Goal: Find specific page/section: Find specific page/section

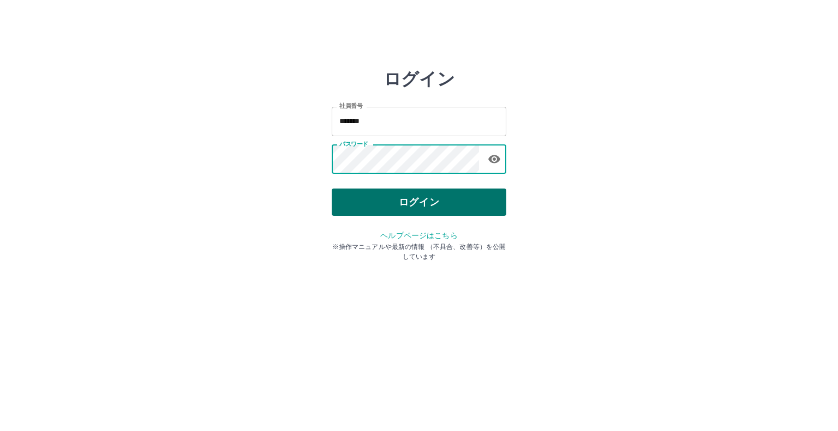
click at [356, 202] on button "ログイン" at bounding box center [419, 202] width 175 height 27
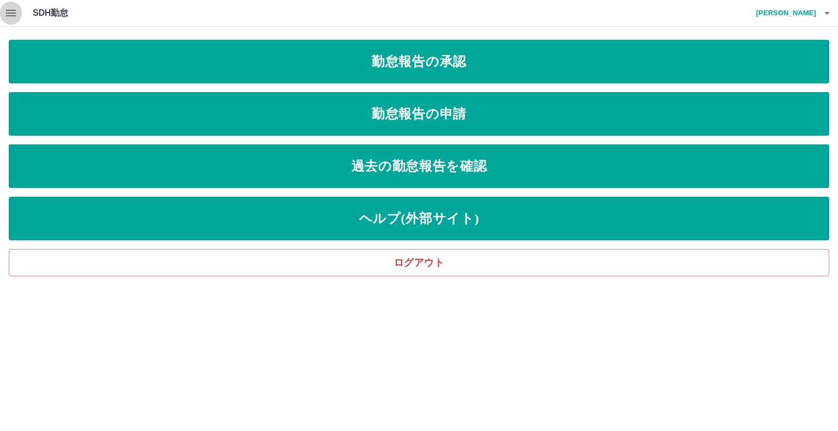
click at [11, 14] on icon "button" at bounding box center [10, 13] width 13 height 13
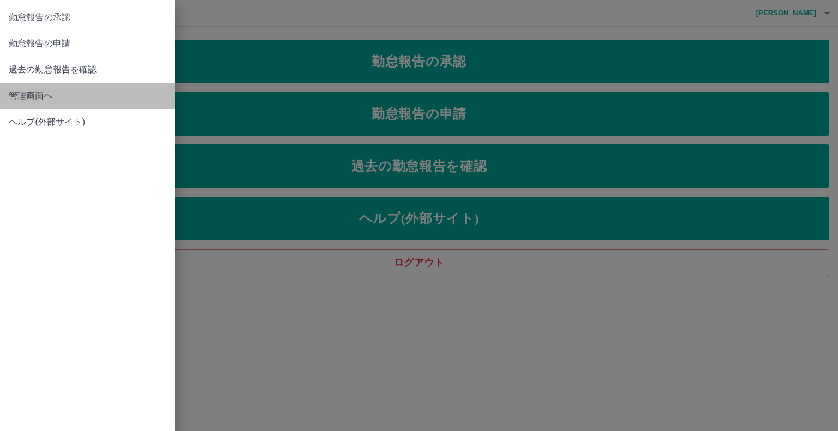
click at [45, 94] on span "管理画面へ" at bounding box center [87, 95] width 157 height 13
